Goal: Check status: Check status

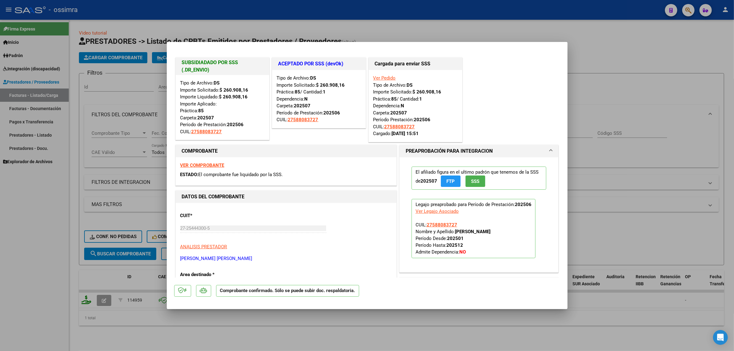
click at [140, 120] on div at bounding box center [367, 175] width 734 height 351
type input "$ 0,00"
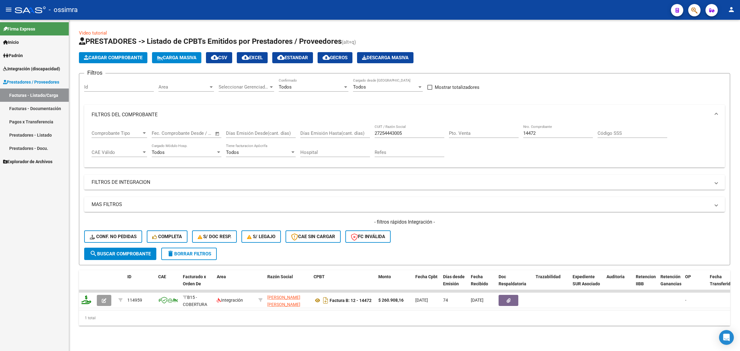
click at [396, 132] on input "27254443005" at bounding box center [409, 133] width 70 height 6
click at [23, 67] on span "Integración (discapacidad)" at bounding box center [31, 68] width 57 height 7
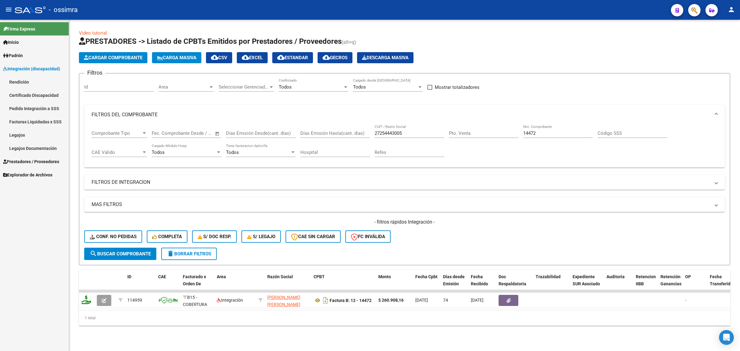
click at [26, 107] on link "Pedido Integración a SSS" at bounding box center [34, 108] width 69 height 13
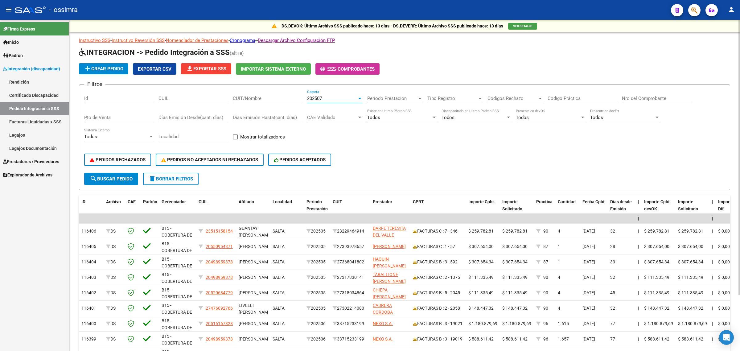
click at [317, 98] on span "202507" at bounding box center [314, 99] width 15 height 6
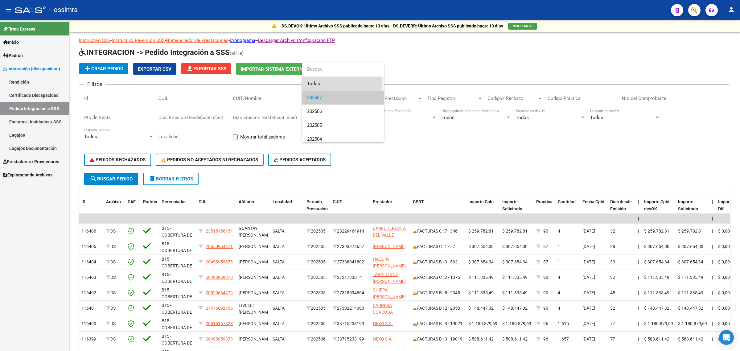
click at [308, 81] on span "Todos" at bounding box center [343, 84] width 72 height 14
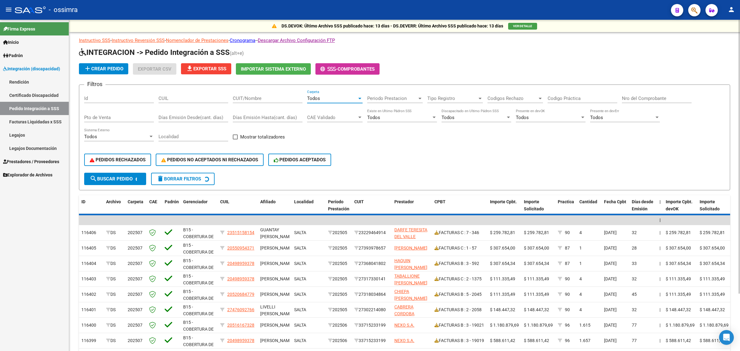
click at [267, 99] on input "CUIT/Nombre" at bounding box center [268, 99] width 70 height 6
paste input "27254443005"
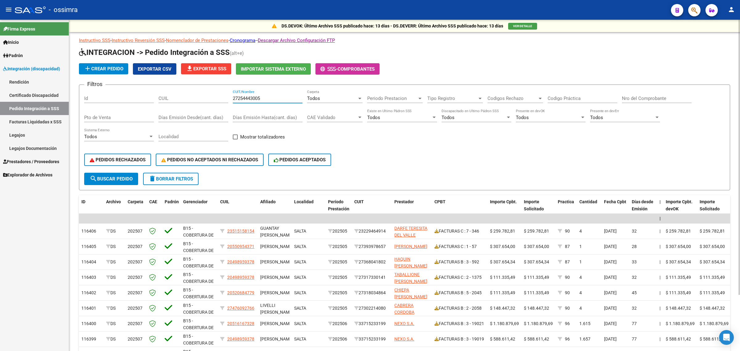
type input "27254443005"
click at [116, 177] on span "search Buscar Pedido" at bounding box center [111, 179] width 43 height 6
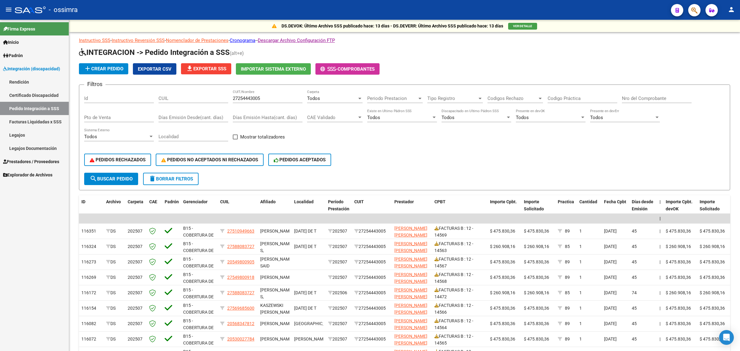
click at [40, 220] on div "Firma Express Inicio Instructivos Contacto OS Padrón Afiliados Empadronados Pad…" at bounding box center [34, 185] width 69 height 331
click at [626, 99] on input "Nro del Comprobante" at bounding box center [657, 99] width 70 height 6
paste input "14472"
type input "14472"
click at [113, 180] on button "search Buscar Pedido" at bounding box center [111, 179] width 54 height 12
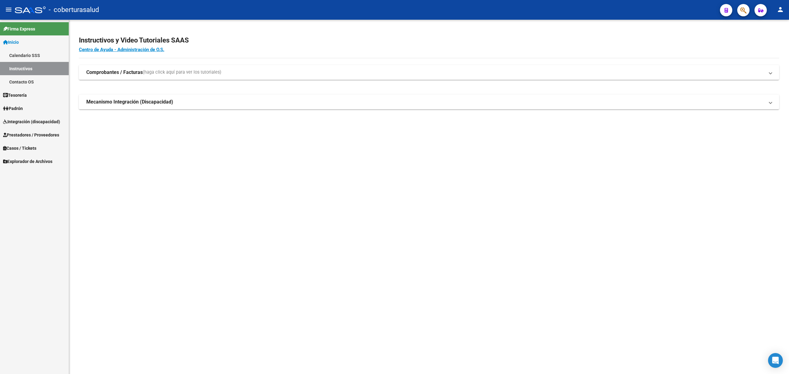
click at [52, 125] on span "Integración (discapacidad)" at bounding box center [31, 121] width 57 height 7
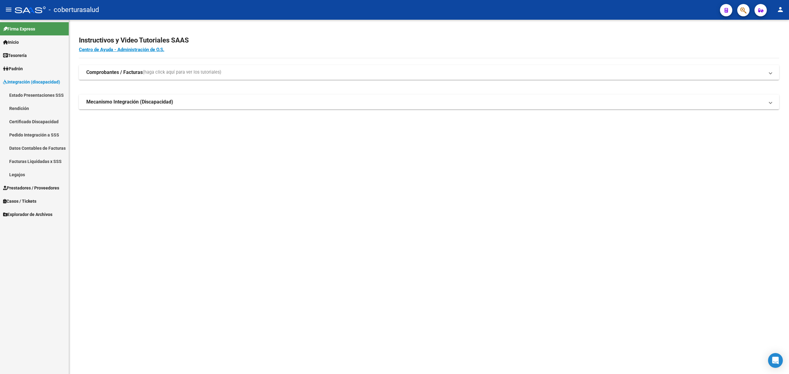
click at [31, 187] on span "Prestadores / Proveedores" at bounding box center [31, 188] width 56 height 7
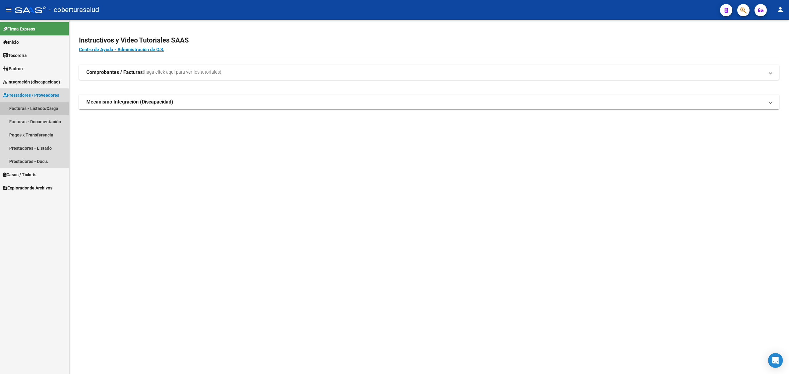
click at [44, 109] on link "Facturas - Listado/Carga" at bounding box center [34, 108] width 69 height 13
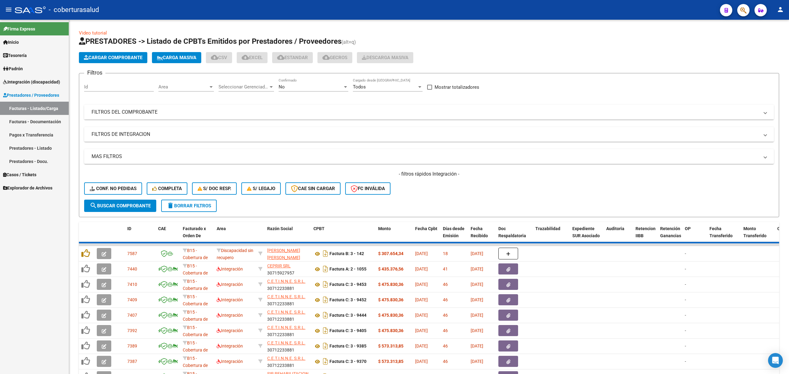
click at [295, 110] on mat-panel-title "FILTROS DEL COMPROBANTE" at bounding box center [425, 112] width 667 height 7
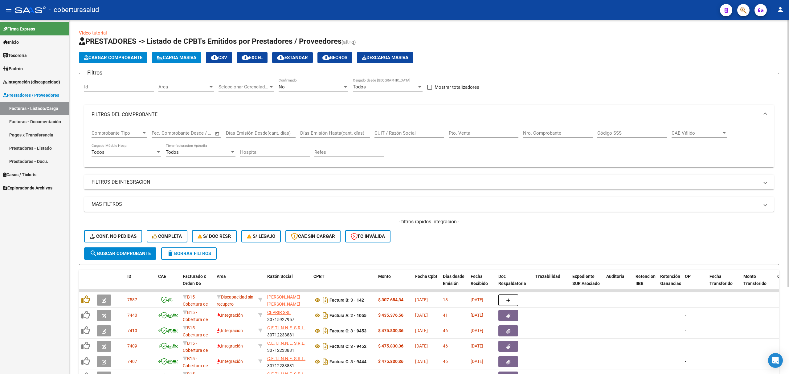
click at [406, 136] on div "CUIT / Razón Social" at bounding box center [409, 130] width 70 height 13
paste input "27297889112"
type input "27297889112"
click at [117, 252] on span "search Buscar Comprobante" at bounding box center [120, 254] width 61 height 6
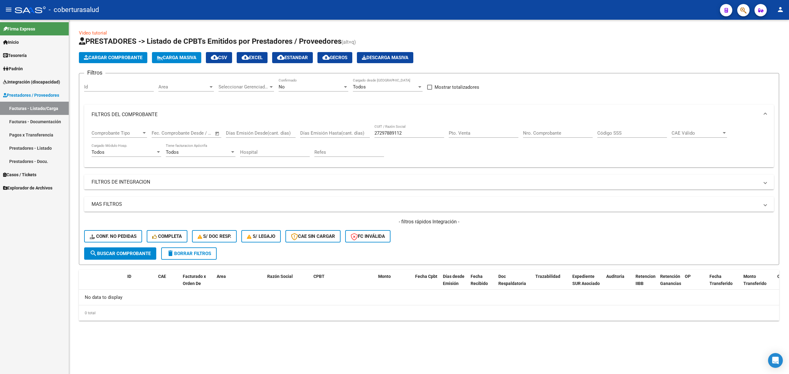
click at [304, 86] on div "No" at bounding box center [311, 87] width 64 height 6
click at [302, 60] on span "Todos" at bounding box center [314, 59] width 70 height 14
click at [145, 253] on span "search Buscar Comprobante" at bounding box center [120, 254] width 61 height 6
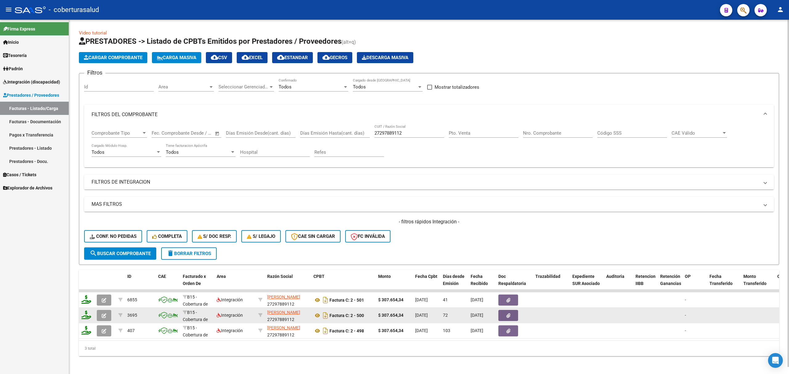
click at [105, 317] on icon "button" at bounding box center [104, 315] width 5 height 5
